Goal: Navigation & Orientation: Go to known website

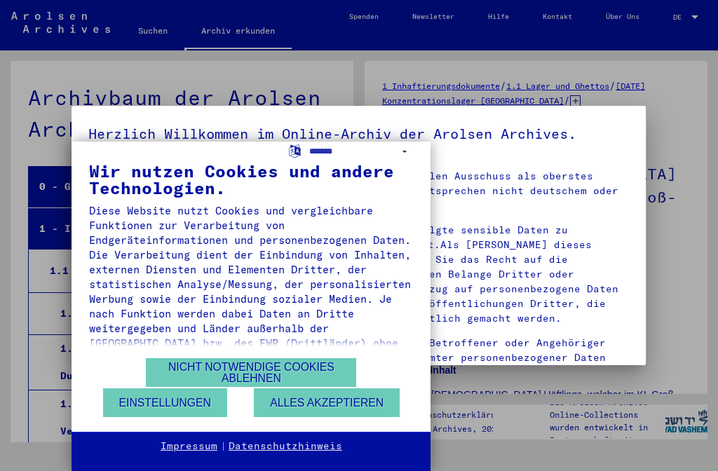
scroll to position [11126, 0]
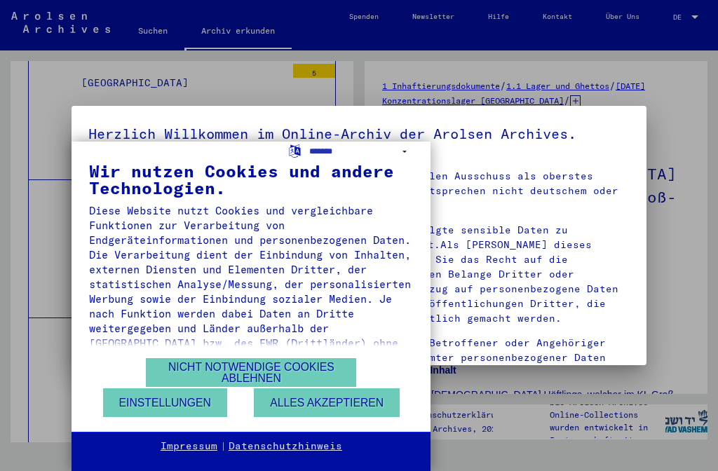
click at [244, 384] on button "Nicht notwendige Cookies ablehnen" at bounding box center [251, 372] width 210 height 29
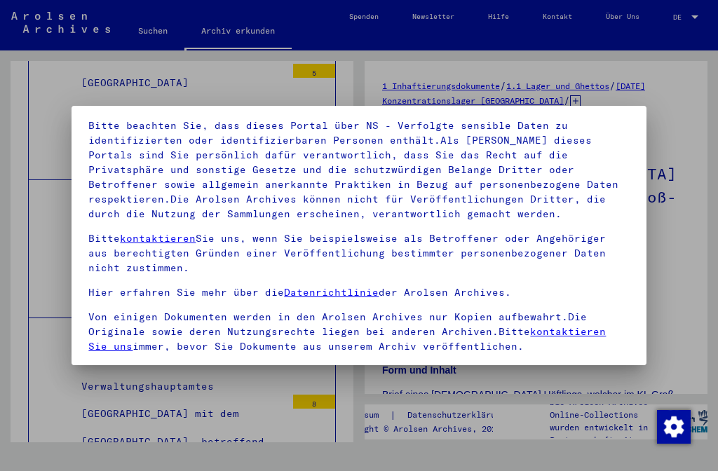
scroll to position [104, 0]
click at [673, 196] on div at bounding box center [359, 235] width 718 height 471
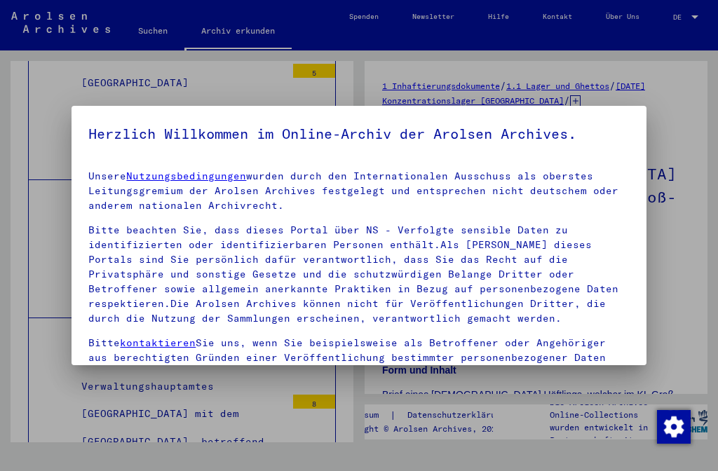
scroll to position [0, 0]
click at [693, 317] on div at bounding box center [359, 235] width 718 height 471
click at [49, 100] on div at bounding box center [359, 235] width 718 height 471
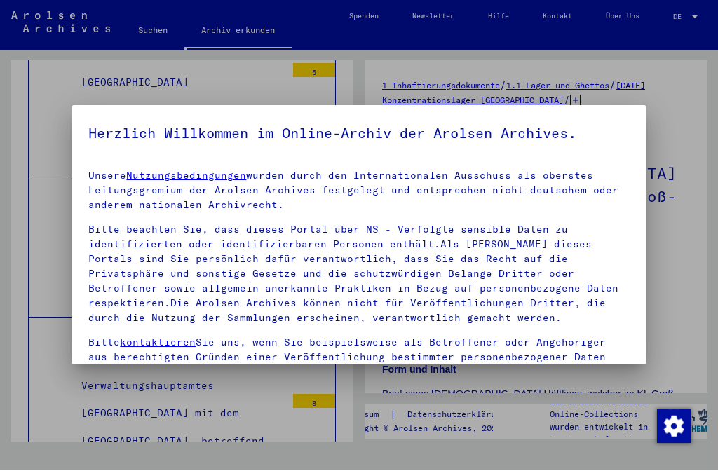
click at [144, 35] on div at bounding box center [359, 235] width 718 height 471
click at [149, 27] on div at bounding box center [359, 235] width 718 height 471
click at [589, 249] on p "Bitte beachten Sie, dass dieses Portal über NS - Verfolgte sensible Daten zu id…" at bounding box center [358, 274] width 540 height 103
click at [558, 128] on h5 "Herzlich Willkommen im Online-Archiv der Arolsen Archives." at bounding box center [358, 134] width 540 height 22
click at [566, 146] on yv-its-agree-protection-component "Herzlich Willkommen im Online-Archiv der Arolsen Archives. Unsere Nutzungsbedin…" at bounding box center [358, 294] width 540 height 343
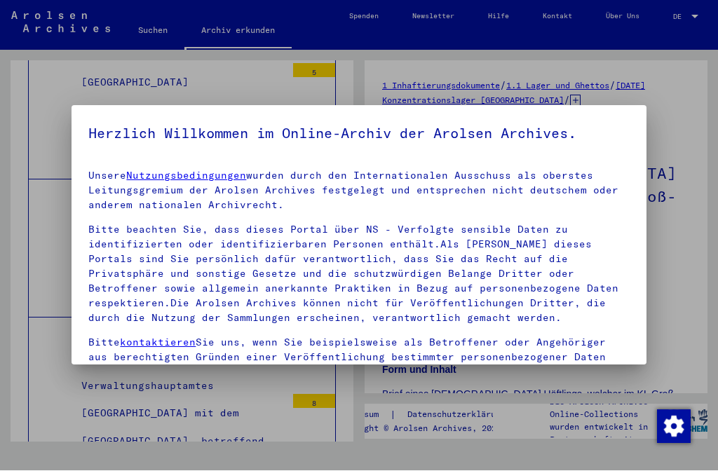
click at [677, 146] on div at bounding box center [359, 235] width 718 height 471
click at [686, 146] on div at bounding box center [359, 235] width 718 height 471
click at [682, 146] on div at bounding box center [359, 235] width 718 height 471
click at [616, 172] on p "Unsere Nutzungsbedingungen wurden durch den Internationalen Ausschuss als obers…" at bounding box center [358, 191] width 540 height 44
click at [606, 173] on p "Unsere Nutzungsbedingungen wurden durch den Internationalen Ausschuss als obers…" at bounding box center [358, 191] width 540 height 44
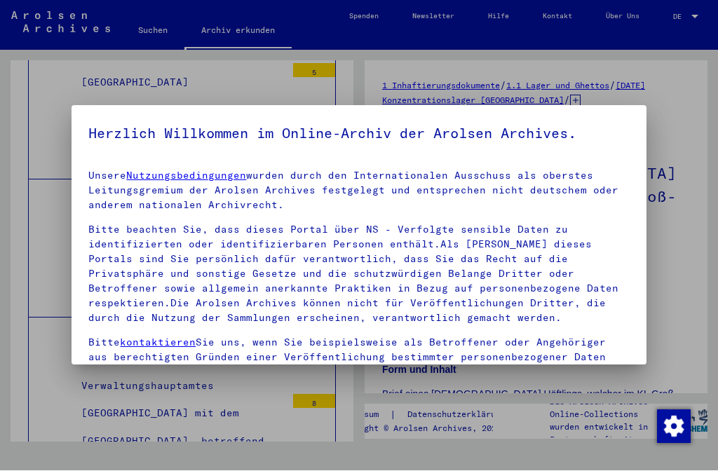
click at [598, 170] on p "Unsere Nutzungsbedingungen wurden durch den Internationalen Ausschuss als obers…" at bounding box center [358, 191] width 540 height 44
click at [50, 23] on div at bounding box center [359, 235] width 718 height 471
click at [49, 21] on div at bounding box center [359, 235] width 718 height 471
click at [53, 26] on div at bounding box center [359, 235] width 718 height 471
click at [630, 23] on div at bounding box center [359, 235] width 718 height 471
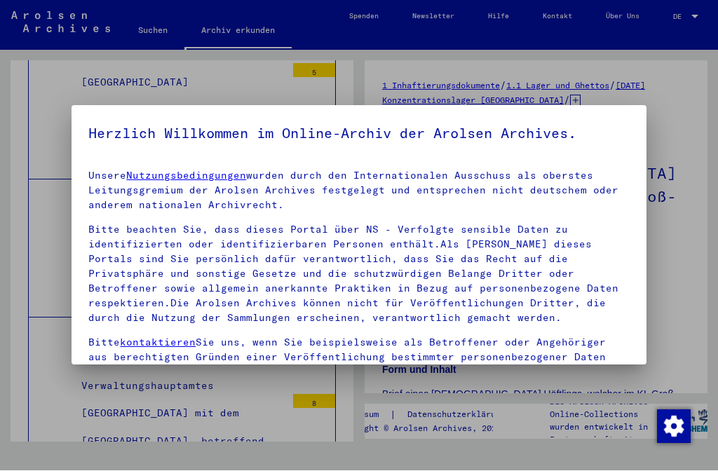
click at [626, 17] on div at bounding box center [359, 235] width 718 height 471
click at [625, 17] on div at bounding box center [359, 235] width 718 height 471
click at [687, 420] on img "button" at bounding box center [674, 427] width 34 height 34
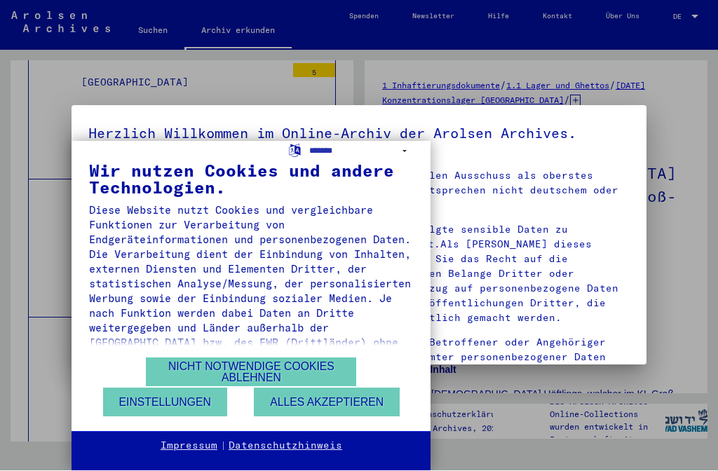
click at [325, 404] on button "Alles akzeptieren" at bounding box center [327, 402] width 146 height 29
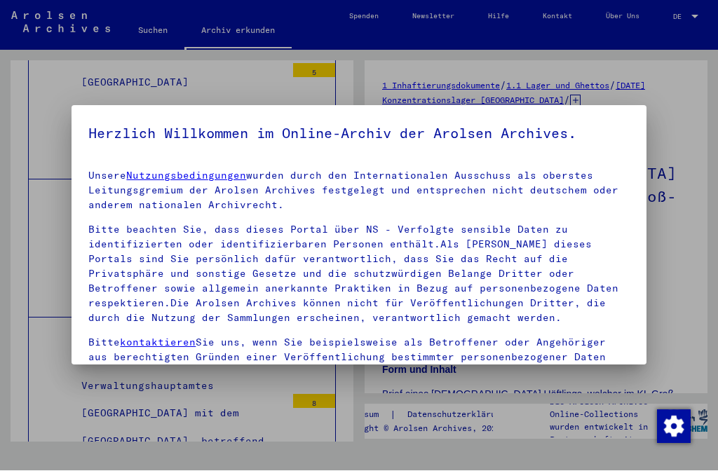
click at [688, 245] on div at bounding box center [359, 235] width 718 height 471
click at [688, 253] on div at bounding box center [359, 235] width 718 height 471
